Goal: Task Accomplishment & Management: Manage account settings

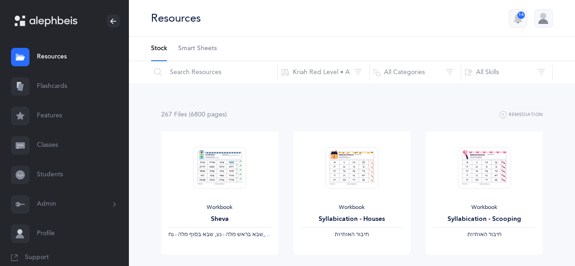
click at [29, 26] on div at bounding box center [46, 21] width 63 height 13
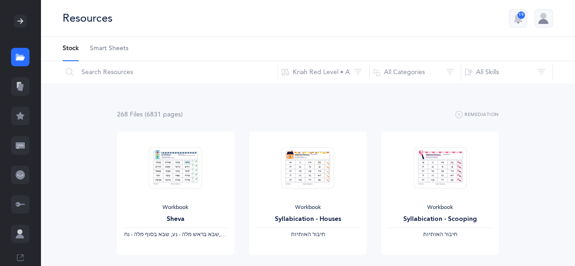
click at [17, 23] on icon at bounding box center [20, 20] width 7 height 7
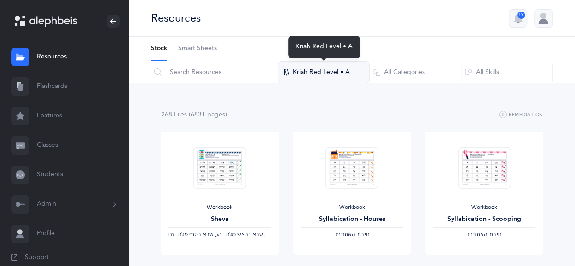
click at [358, 73] on button "Kriah Red Level • A" at bounding box center [324, 72] width 92 height 22
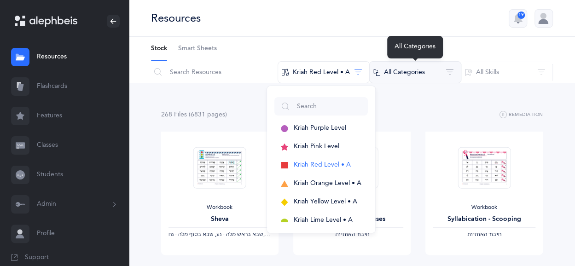
click at [415, 77] on button "All Categories" at bounding box center [415, 72] width 92 height 22
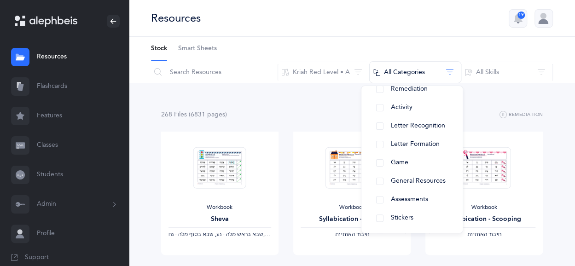
scroll to position [133, 0]
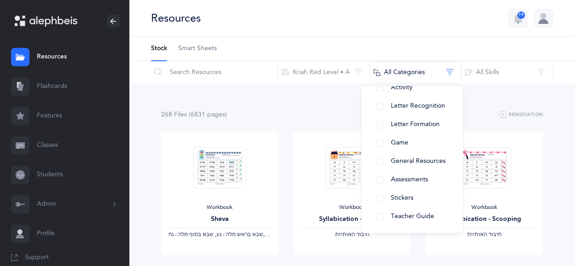
click at [385, 51] on ul "Stock Smart Sheets" at bounding box center [352, 49] width 446 height 24
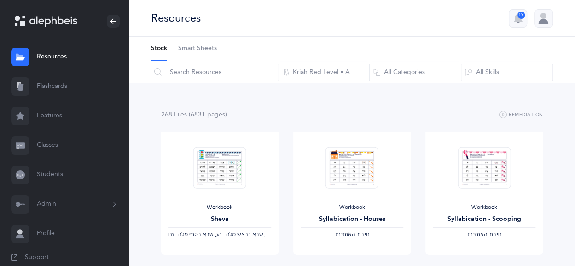
click at [60, 82] on link "Flashcards" at bounding box center [64, 86] width 129 height 29
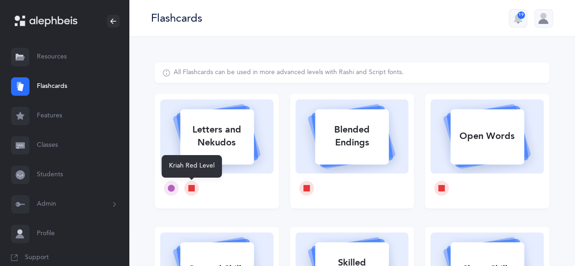
click at [191, 188] on icon at bounding box center [191, 188] width 6 height 6
select select
select select "single"
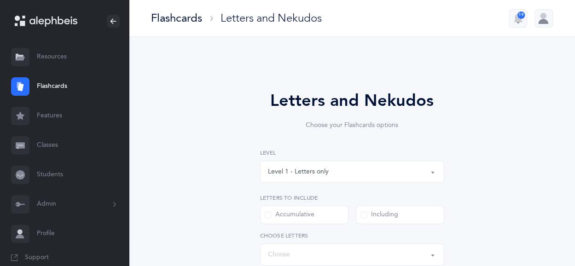
select select "27"
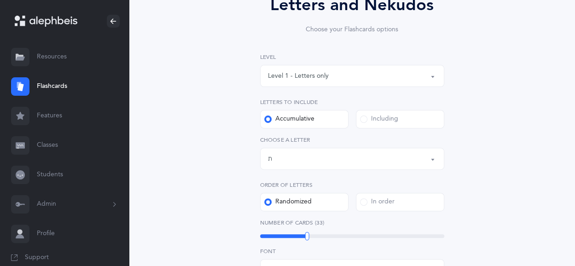
scroll to position [110, 0]
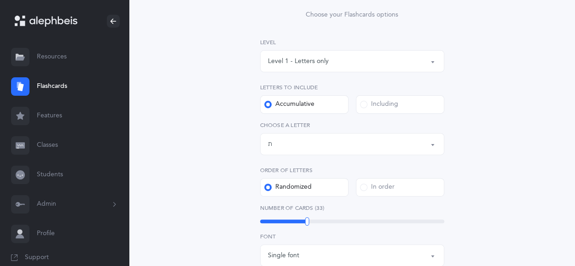
click at [427, 63] on div "Level 1 - Letters only" at bounding box center [352, 61] width 168 height 16
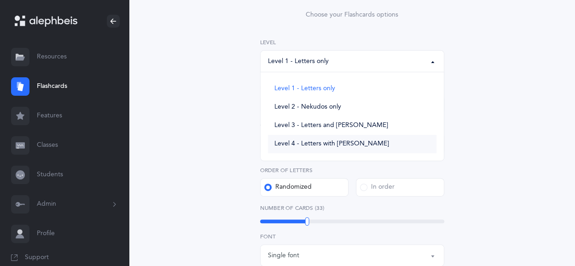
click at [348, 148] on link "Level 4 - Letters with [PERSON_NAME]" at bounding box center [352, 144] width 168 height 18
select select "4"
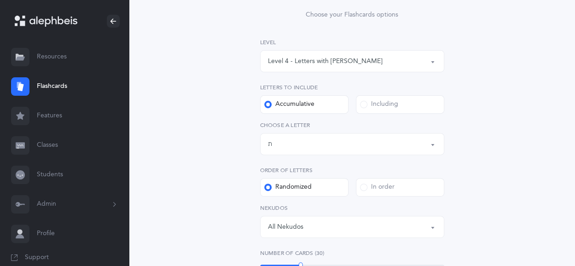
click at [365, 106] on span at bounding box center [363, 104] width 7 height 7
click at [0, 0] on input "Including" at bounding box center [0, 0] width 0 height 0
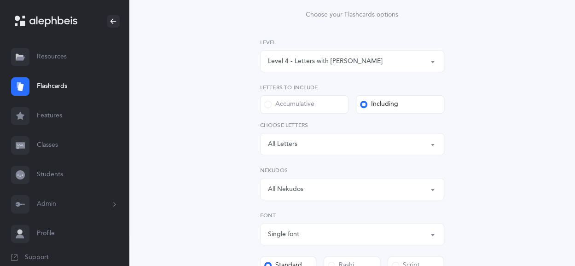
click at [399, 147] on div "Letters: All Letters" at bounding box center [352, 144] width 168 height 16
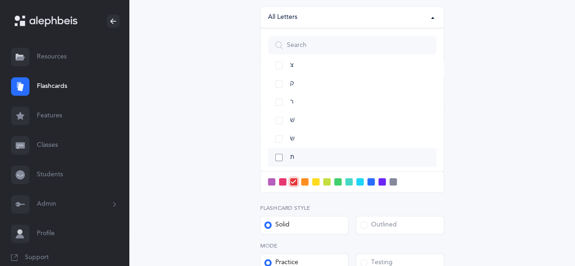
scroll to position [457, 0]
click at [278, 118] on link "שׁ" at bounding box center [352, 119] width 168 height 18
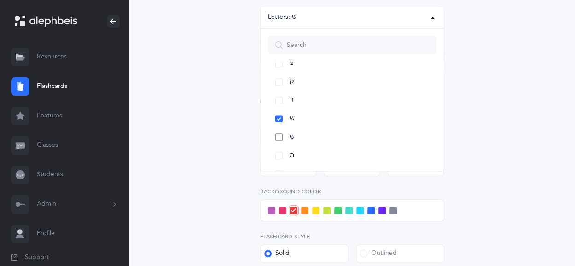
click at [278, 134] on link "שׂ" at bounding box center [352, 137] width 168 height 18
click at [276, 104] on link "ר" at bounding box center [352, 100] width 168 height 18
select select "25"
click at [275, 155] on link "תּ" at bounding box center [352, 155] width 168 height 18
click at [540, 110] on div "Letters and Nekudos Choose your Flashcards options Level 1 - Letters only Level…" at bounding box center [352, 103] width 394 height 556
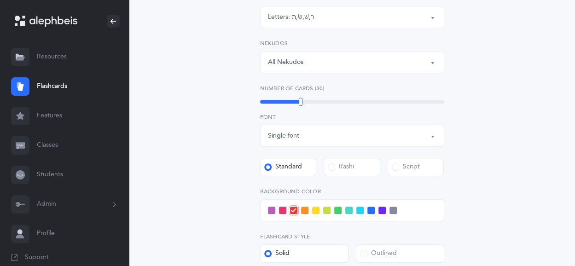
click at [430, 66] on button "All Nekudos" at bounding box center [352, 62] width 184 height 22
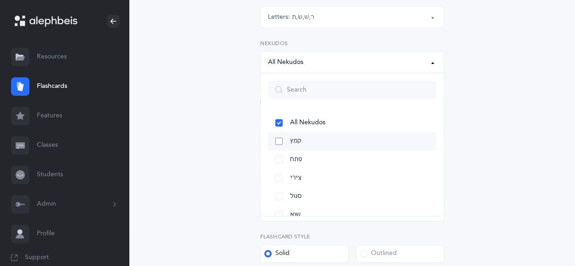
drag, startPoint x: 435, startPoint y: 127, endPoint x: 428, endPoint y: 141, distance: 16.1
click at [428, 141] on ul "All Nekudos קמץ פתח צירי סגול שוא חולם חסר חולם מלא חיריק חסר חיריק מלא קובוץ ש…" at bounding box center [352, 251] width 183 height 291
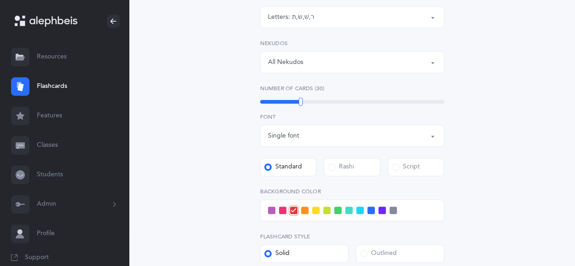
click at [434, 63] on button "All Nekudos" at bounding box center [352, 62] width 184 height 22
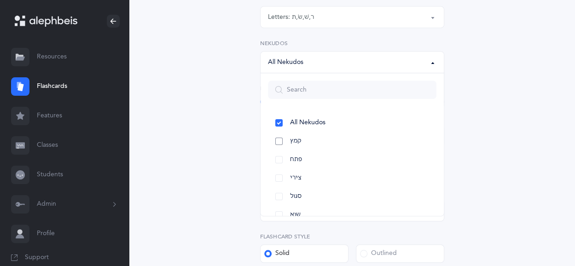
click at [280, 139] on link "קמץ" at bounding box center [352, 141] width 168 height 18
select select "28"
click at [466, 121] on div "Letters and Nekudos Choose your Flashcards options Level 1 - Letters only Level…" at bounding box center [352, 98] width 236 height 494
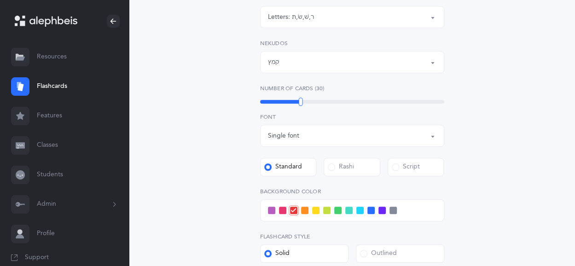
click at [423, 140] on div "Single font" at bounding box center [352, 136] width 168 height 16
click at [518, 104] on div "Letters and Nekudos Choose your Flashcards options Level 1 - Letters only Level…" at bounding box center [352, 103] width 394 height 556
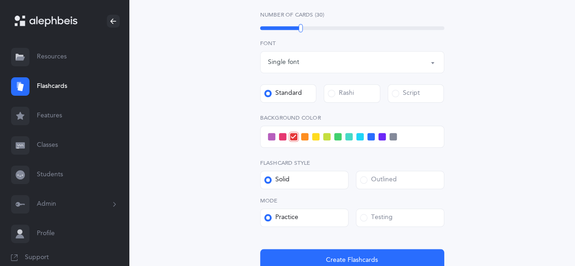
scroll to position [315, 0]
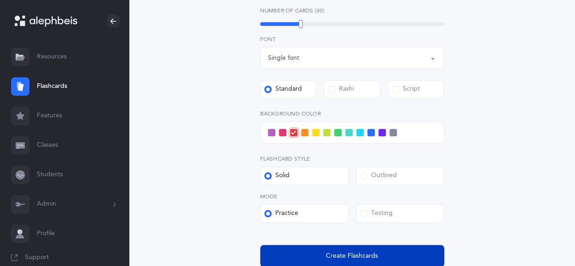
click at [385, 254] on button "Create Flashcards" at bounding box center [352, 256] width 184 height 22
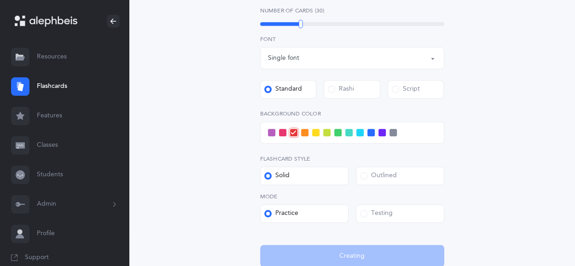
scroll to position [0, 0]
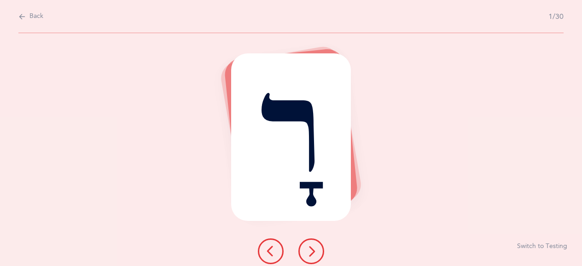
click at [307, 251] on icon at bounding box center [311, 251] width 11 height 11
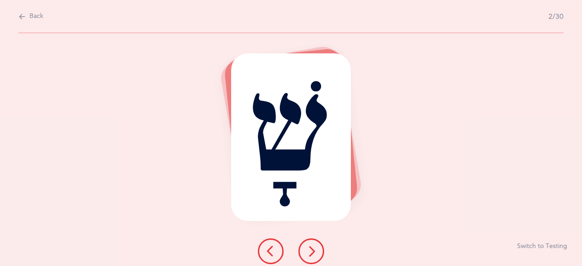
click at [315, 104] on div "שָׁ" at bounding box center [291, 137] width 120 height 168
click at [309, 255] on icon at bounding box center [311, 251] width 11 height 11
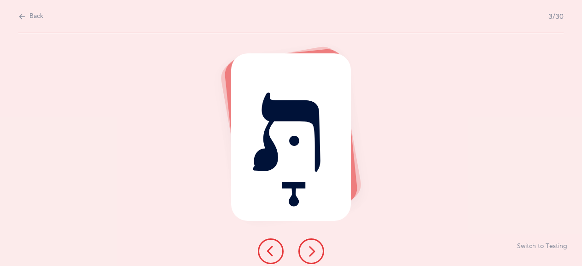
click at [303, 249] on button at bounding box center [311, 251] width 26 height 26
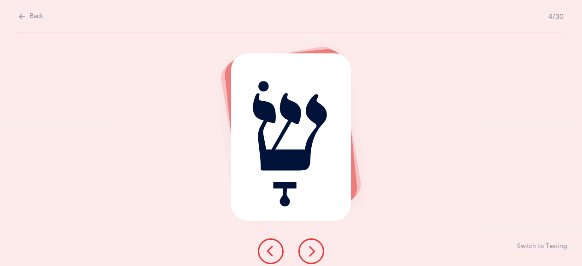
click at [302, 249] on button at bounding box center [311, 251] width 26 height 26
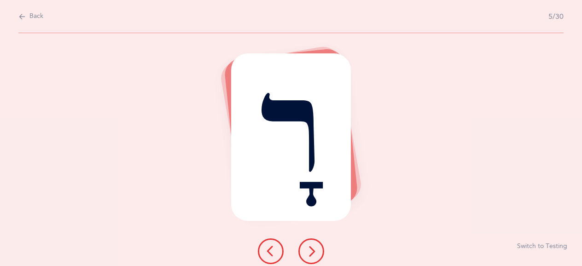
click at [31, 20] on span "Back" at bounding box center [36, 16] width 14 height 9
select select "4"
select select "25"
select select "28"
select select "single"
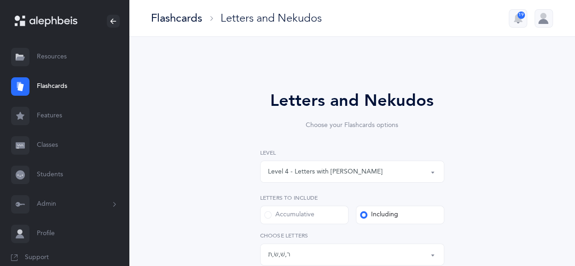
scroll to position [221, 0]
click at [50, 114] on link "Features" at bounding box center [64, 115] width 129 height 29
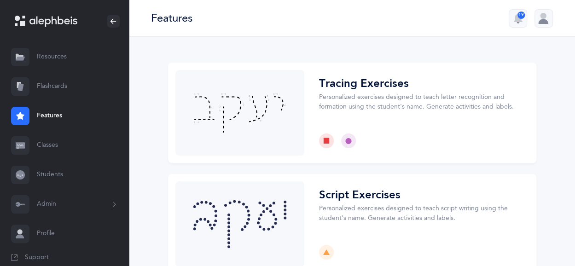
click at [48, 89] on link "Flashcards" at bounding box center [64, 86] width 129 height 29
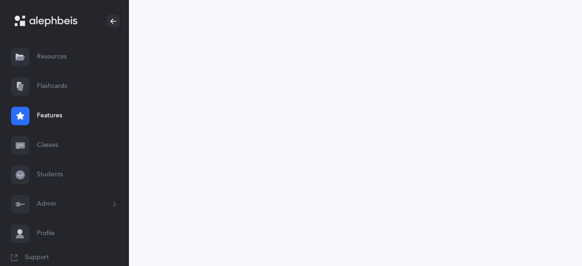
click at [48, 89] on link "Flashcards" at bounding box center [64, 86] width 129 height 29
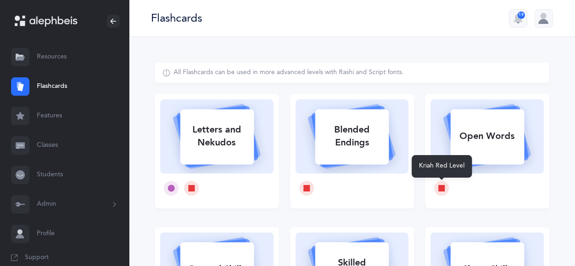
click at [440, 188] on icon at bounding box center [441, 188] width 6 height 6
select select
select select "single"
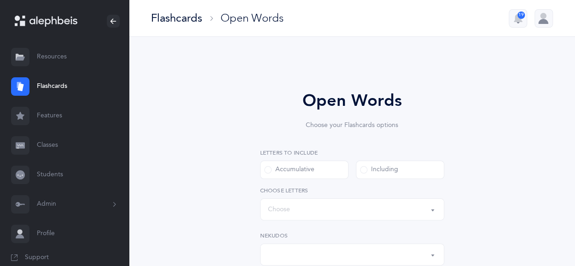
select select "all"
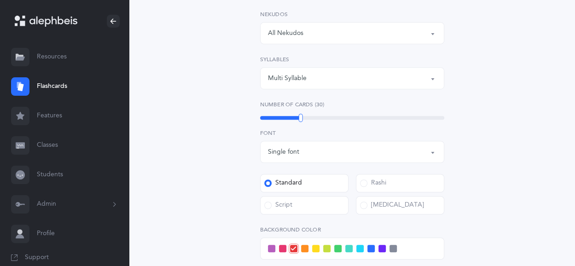
scroll to position [224, 0]
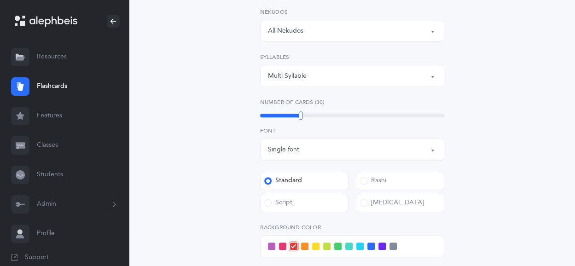
click at [431, 31] on button "All Nekudos" at bounding box center [352, 31] width 184 height 22
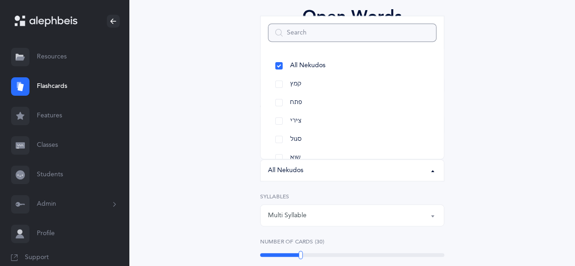
scroll to position [87, 0]
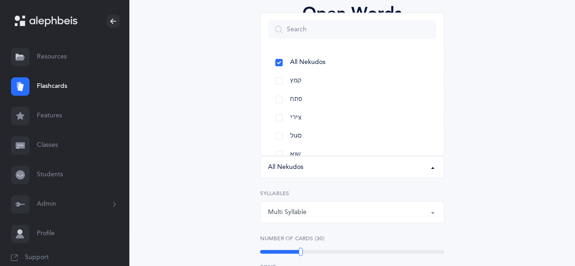
click at [539, 84] on div "Open Words Choose your Flashcards options Letters to include Accumulative [PERS…" at bounding box center [352, 264] width 394 height 579
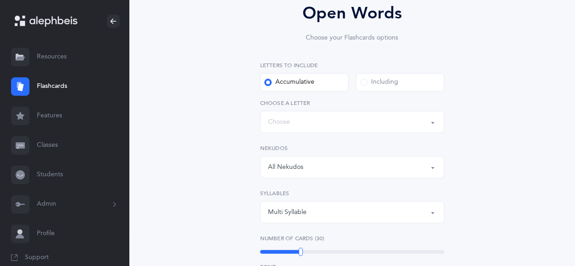
click at [431, 122] on button "Words up until: Choose" at bounding box center [352, 122] width 184 height 22
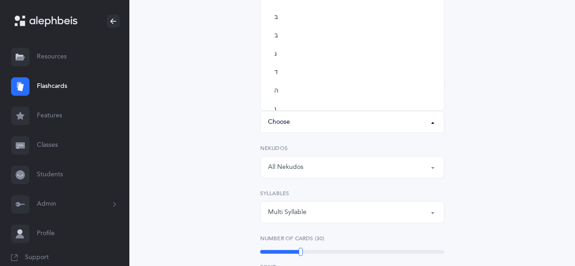
scroll to position [0, 0]
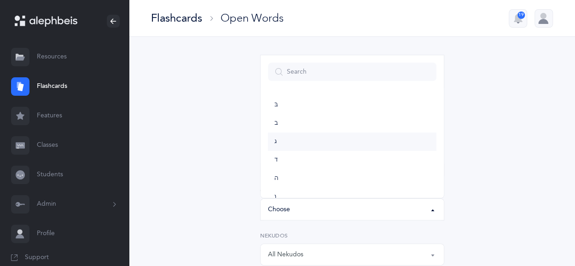
click at [280, 144] on link "ג" at bounding box center [352, 142] width 168 height 18
select select "3"
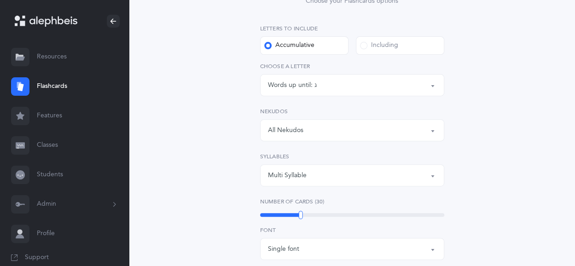
scroll to position [124, 0]
click at [434, 177] on button "Multi Syllable" at bounding box center [352, 176] width 184 height 22
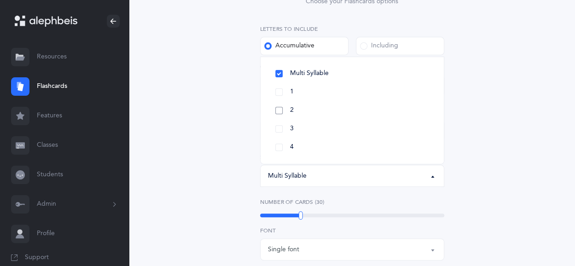
click at [278, 110] on link "2" at bounding box center [352, 110] width 168 height 18
select select "2"
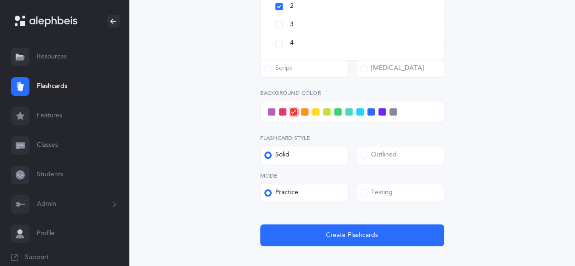
scroll to position [360, 0]
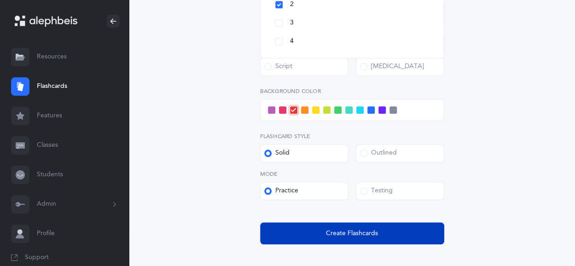
click at [370, 236] on span "Create Flashcards" at bounding box center [352, 234] width 52 height 10
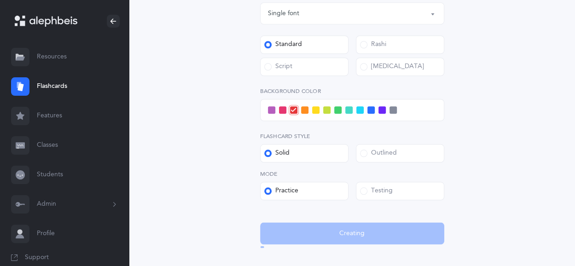
scroll to position [0, 0]
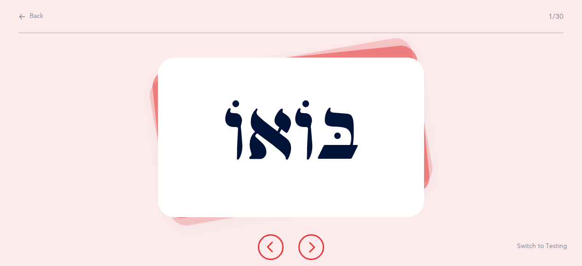
click at [312, 247] on icon at bounding box center [311, 247] width 11 height 11
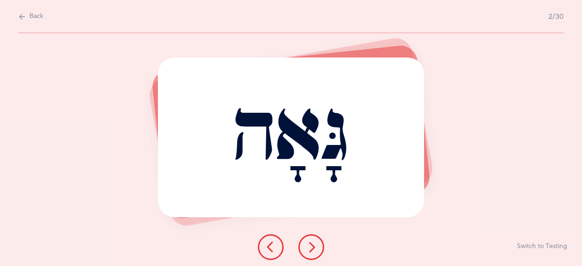
click at [312, 247] on icon at bounding box center [311, 247] width 11 height 11
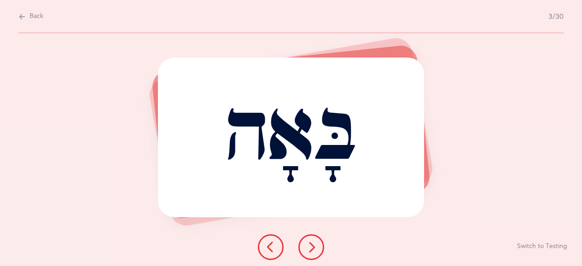
click at [312, 247] on icon at bounding box center [311, 247] width 11 height 11
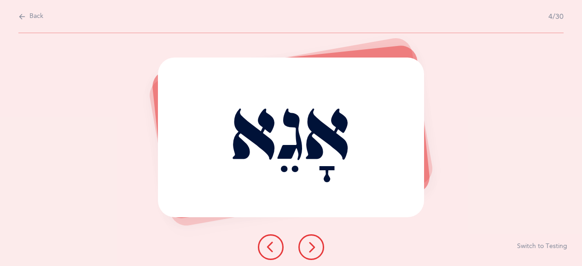
click at [312, 247] on icon at bounding box center [311, 247] width 11 height 11
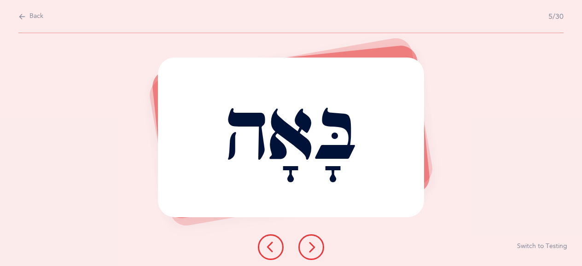
click at [24, 14] on icon at bounding box center [21, 17] width 7 height 10
select select "27"
select select "2"
select select "single"
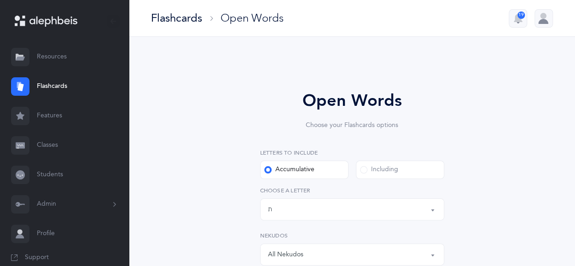
scroll to position [2, 0]
click at [60, 144] on link "Classes" at bounding box center [64, 145] width 129 height 29
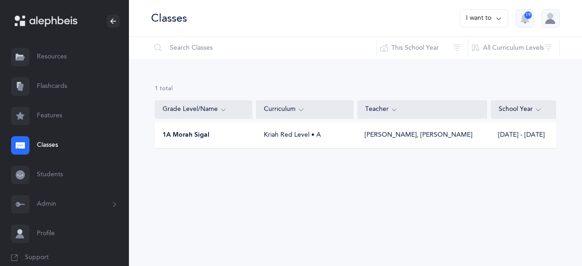
click at [382, 136] on div "[PERSON_NAME], [PERSON_NAME]" at bounding box center [419, 135] width 108 height 9
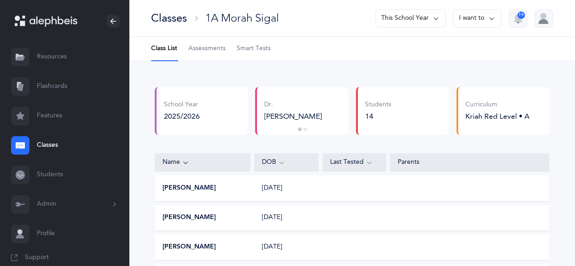
click at [185, 187] on button "[PERSON_NAME]" at bounding box center [188, 188] width 53 height 9
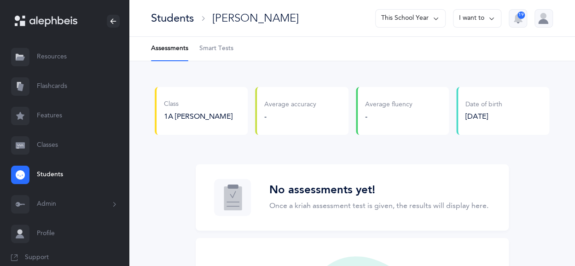
click at [440, 22] on button "This School Year" at bounding box center [410, 18] width 70 height 18
click at [421, 60] on button "[DATE] - [DATE]" at bounding box center [407, 63] width 62 height 17
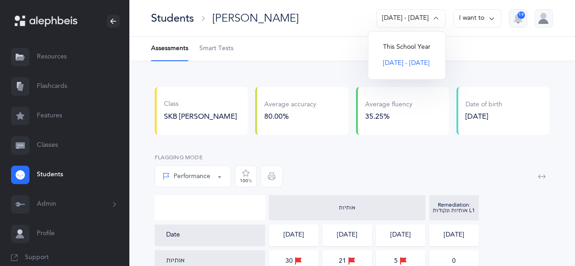
click at [469, 22] on button "I want to" at bounding box center [477, 18] width 48 height 18
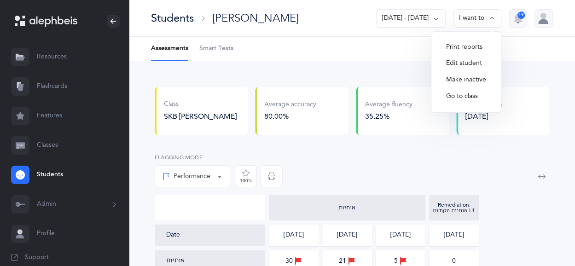
click at [355, 33] on div "Students Hila Apter 2024 - 2025 I want to Print reports Edit student Make inact…" at bounding box center [352, 18] width 446 height 37
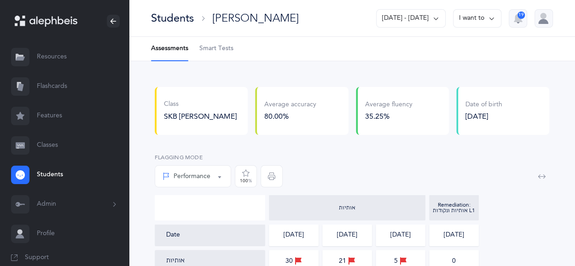
click at [56, 174] on link "Students" at bounding box center [64, 174] width 129 height 29
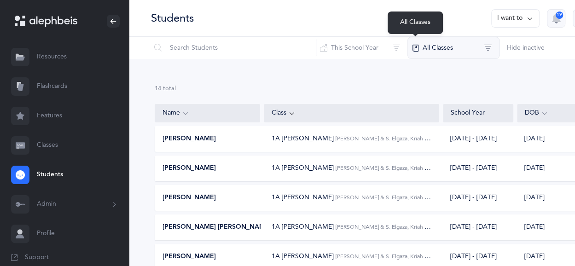
click at [418, 47] on button "All Classes" at bounding box center [453, 48] width 92 height 22
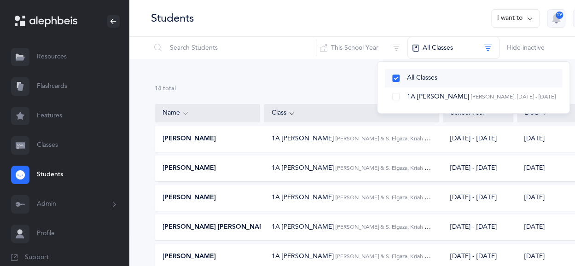
click at [407, 76] on span "All Classes" at bounding box center [422, 77] width 30 height 7
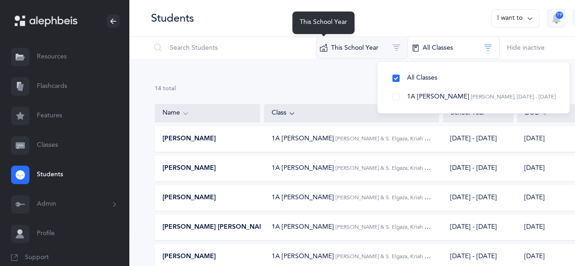
click at [342, 51] on button "This School Year" at bounding box center [362, 48] width 92 height 22
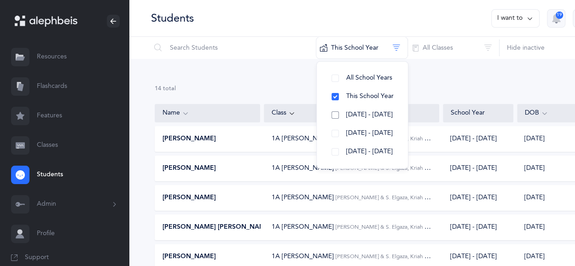
click at [324, 115] on button "[DATE] - [DATE]" at bounding box center [362, 115] width 76 height 18
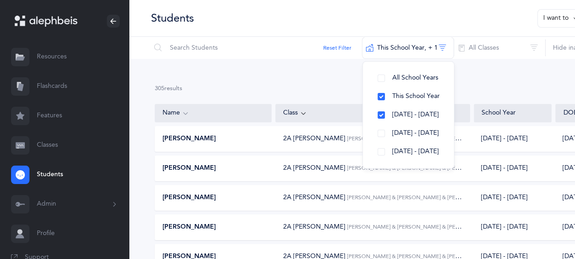
click at [296, 144] on div "Adam Aboudi 2A Morah Haya H. Frank & D. Fischman & C. Green & A. Gershon, Kriah…" at bounding box center [394, 139] width 479 height 26
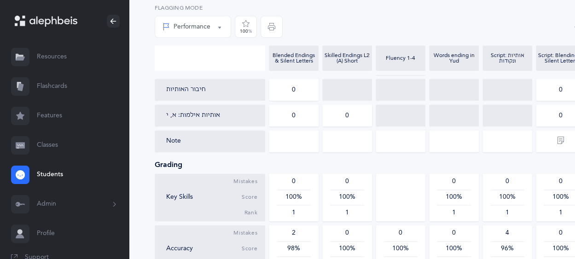
scroll to position [539, 0]
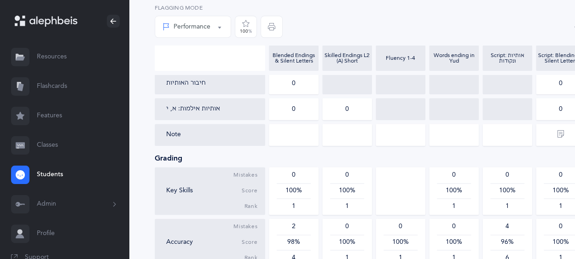
drag, startPoint x: 548, startPoint y: 159, endPoint x: 546, endPoint y: 178, distance: 19.0
click at [546, 178] on div "Date 09/22/2024 06/18/2025 06/18/2025 01/13/2025 09/19/2024 06/18/2025 אותיות 1…" at bounding box center [370, 70] width 431 height 768
click at [546, 178] on div "0" at bounding box center [561, 175] width 34 height 9
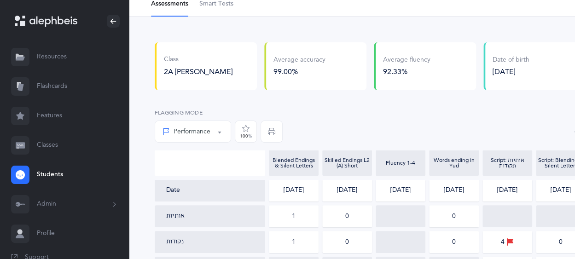
scroll to position [43, 0]
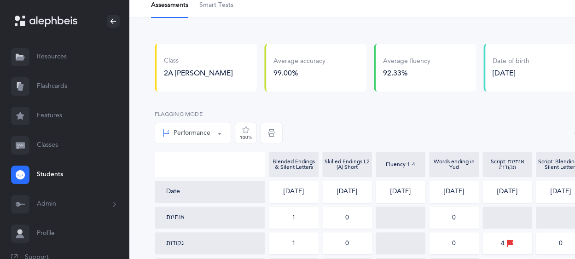
click at [53, 56] on link "Resources" at bounding box center [64, 56] width 129 height 29
